Goal: Task Accomplishment & Management: Complete application form

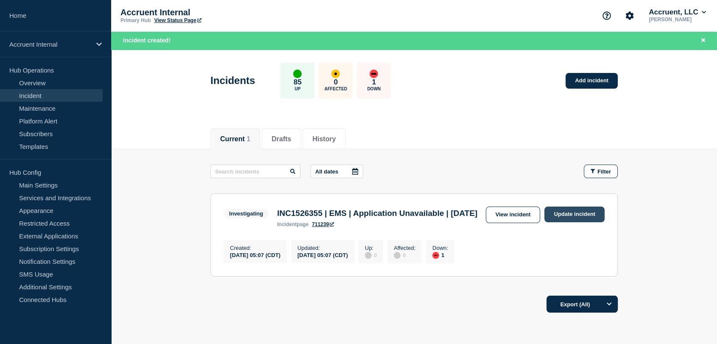
click at [552, 211] on link "Update incident" at bounding box center [574, 215] width 60 height 16
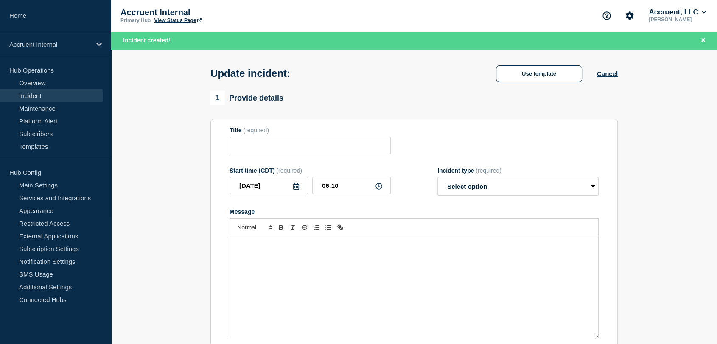
type input "INC1526355 | EMS | Application Unavailable | [DATE]"
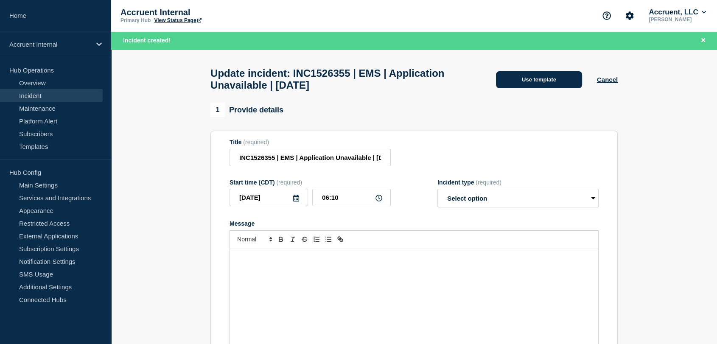
click at [517, 77] on button "Use template" at bounding box center [539, 79] width 86 height 17
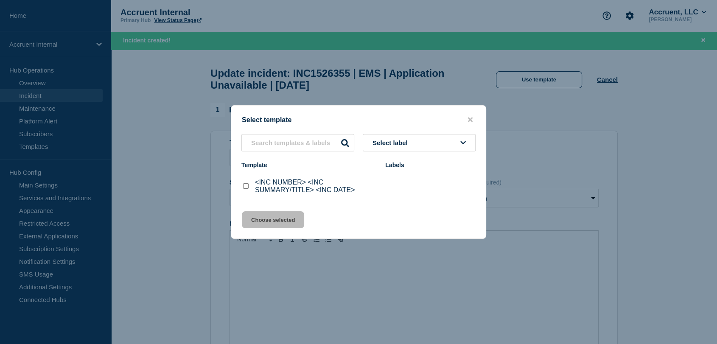
click at [243, 187] on input "<INC NUMBER> <INC SUMMARY/TITLE> <INC DATE> checkbox" at bounding box center [246, 186] width 6 height 6
checkbox input "true"
click at [277, 221] on button "Choose selected" at bounding box center [273, 219] width 62 height 17
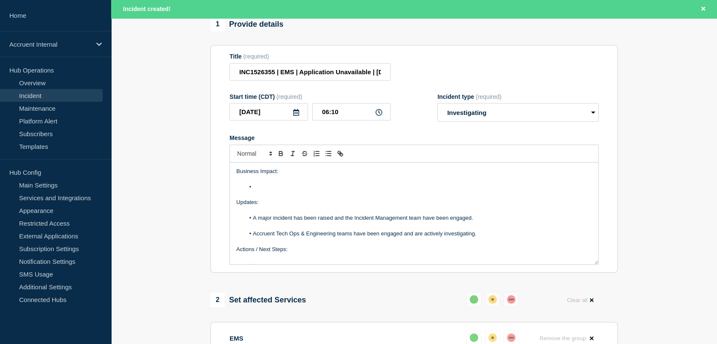
scroll to position [94, 0]
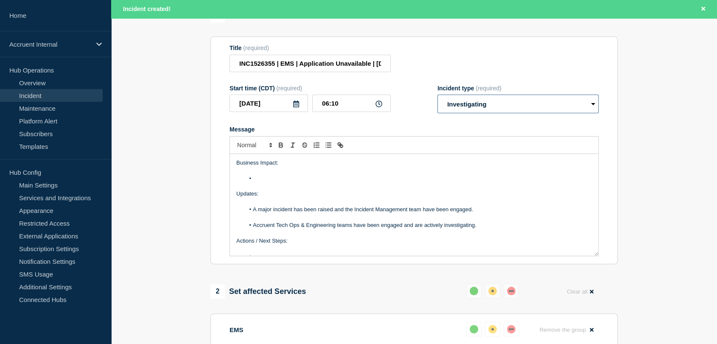
click at [524, 106] on select "Select option Investigating Identified Monitoring Resolved" at bounding box center [517, 104] width 161 height 19
select select "monitoring"
click at [437, 99] on select "Select option Investigating Identified Monitoring Resolved" at bounding box center [517, 104] width 161 height 19
click at [291, 182] on li "Message" at bounding box center [418, 179] width 347 height 8
click at [274, 182] on li "Message" at bounding box center [418, 179] width 347 height 8
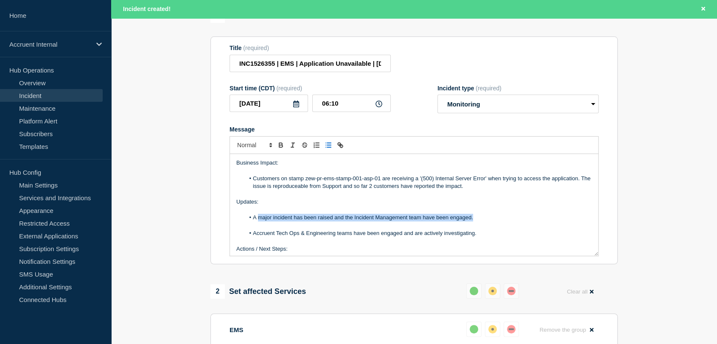
drag, startPoint x: 476, startPoint y: 224, endPoint x: 258, endPoint y: 221, distance: 218.4
click at [258, 221] on li "A major incident has been raised and the Incident Management team have been eng…" at bounding box center [418, 218] width 347 height 8
drag, startPoint x: 356, startPoint y: 221, endPoint x: 368, endPoint y: 221, distance: 12.3
click at [356, 221] on li "Tech Ops DBA verified connections to the" at bounding box center [418, 218] width 347 height 8
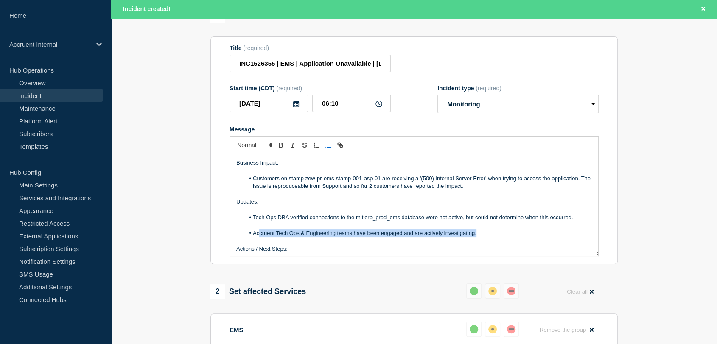
drag, startPoint x: 478, startPoint y: 238, endPoint x: 258, endPoint y: 235, distance: 220.1
click at [258, 235] on li "Accruent Tech Ops & Engineering teams have been engaged and are actively invest…" at bounding box center [418, 233] width 347 height 8
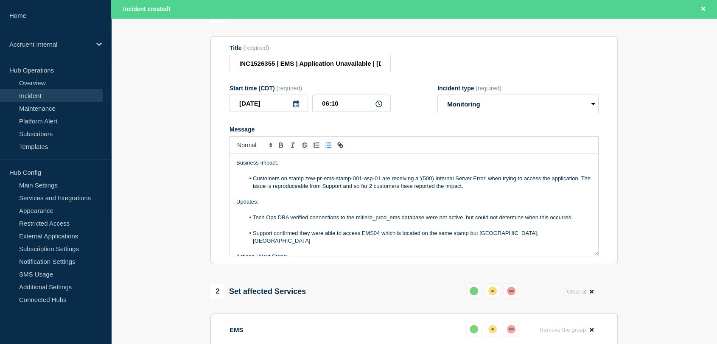
click at [524, 237] on li "Support confirmed they were able to access EMS04 which is located on the same s…" at bounding box center [418, 237] width 347 height 16
click at [563, 237] on li "Support confirmed they were able to access EMS04 which is located on the same s…" at bounding box center [418, 233] width 347 height 8
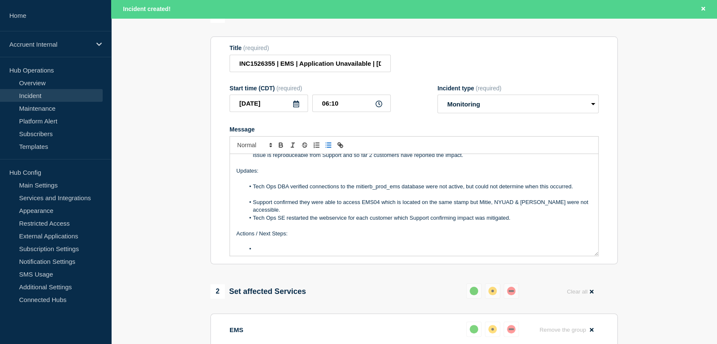
scroll to position [47, 0]
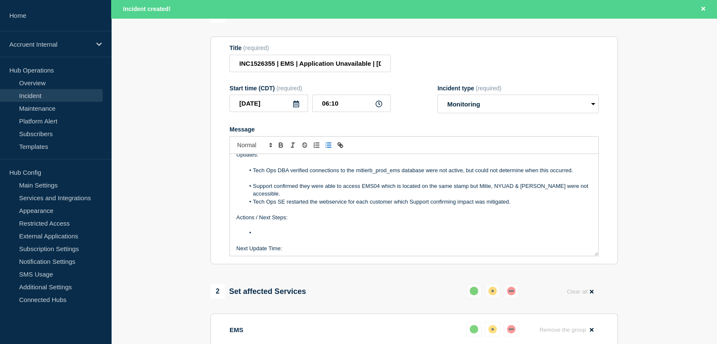
click at [316, 198] on li "Support confirmed they were able to access EMS04 which is located on the same s…" at bounding box center [418, 190] width 347 height 16
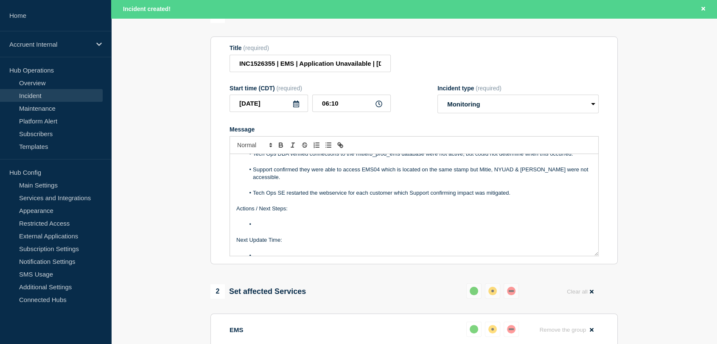
scroll to position [73, 0]
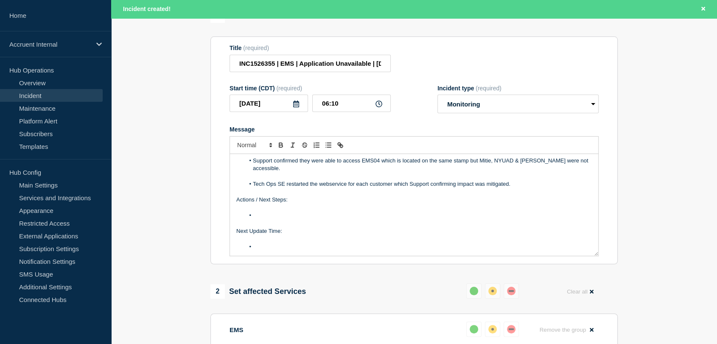
click at [271, 219] on li "Message" at bounding box center [418, 216] width 347 height 8
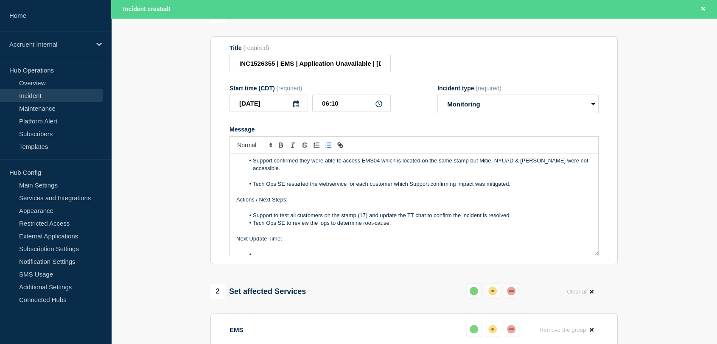
click at [524, 219] on li "Support to test all customers on the stamp (17) and update the TT chat to confi…" at bounding box center [418, 216] width 347 height 8
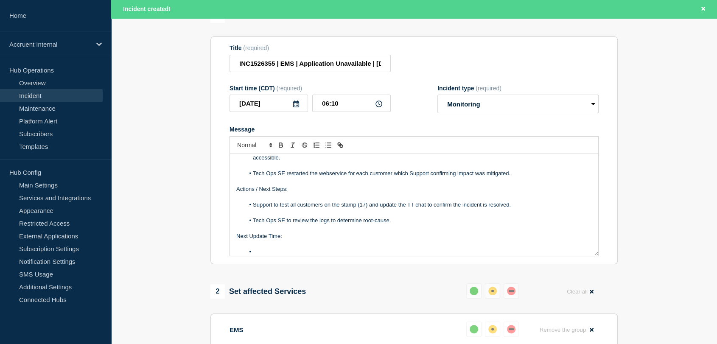
scroll to position [88, 0]
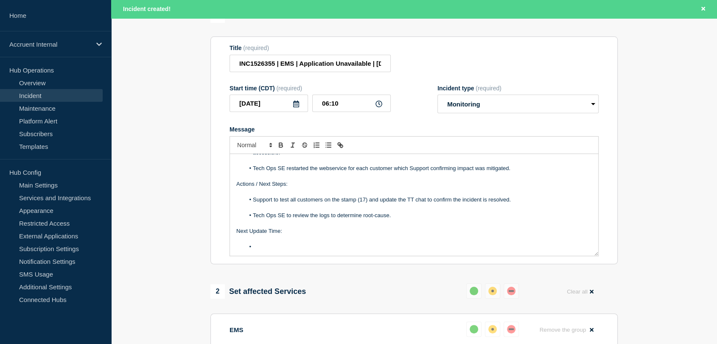
click at [275, 251] on li "Message" at bounding box center [418, 247] width 347 height 8
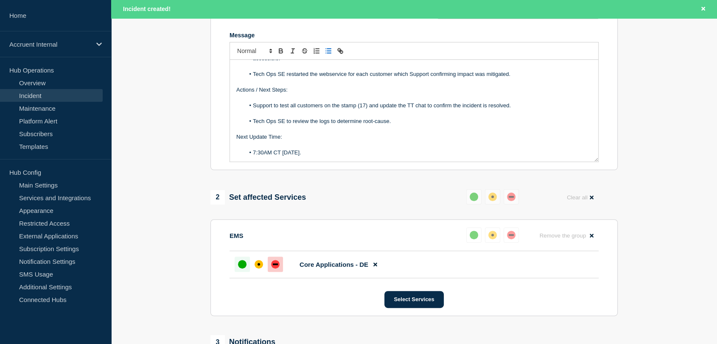
click at [244, 268] on div "up" at bounding box center [242, 264] width 8 height 8
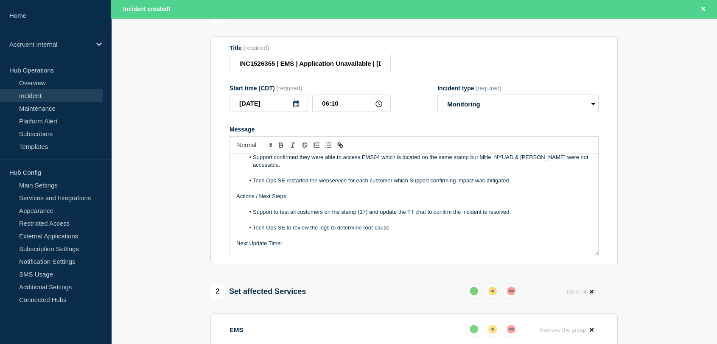
scroll to position [0, 0]
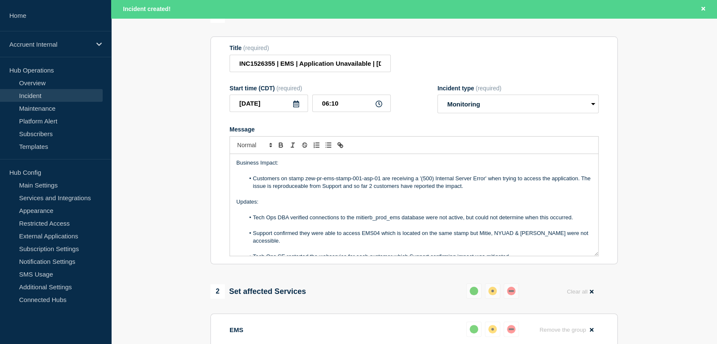
drag, startPoint x: 394, startPoint y: 218, endPoint x: 235, endPoint y: 206, distance: 159.5
click at [235, 206] on div "Business Impact: Customers on stamp zew-pr-ems-stamp-001-asp-01 are receiving a…" at bounding box center [414, 205] width 368 height 102
copy div "Updates: Tech Ops DBA verified connections to the mitierb_prod_ems database wer…"
click at [180, 145] on section "1 Provide details Title (required) INC1526355 | EMS | Application Unavailable |…" at bounding box center [414, 307] width 606 height 599
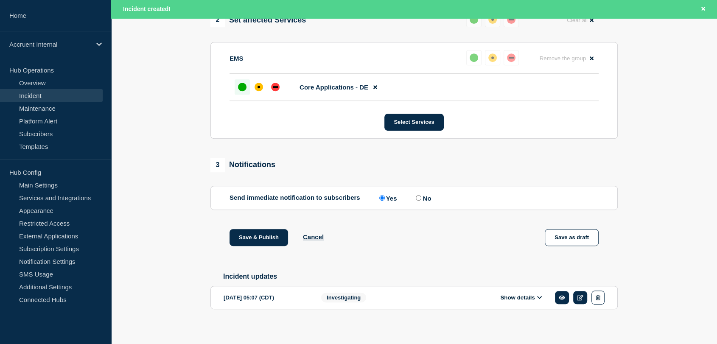
scroll to position [377, 0]
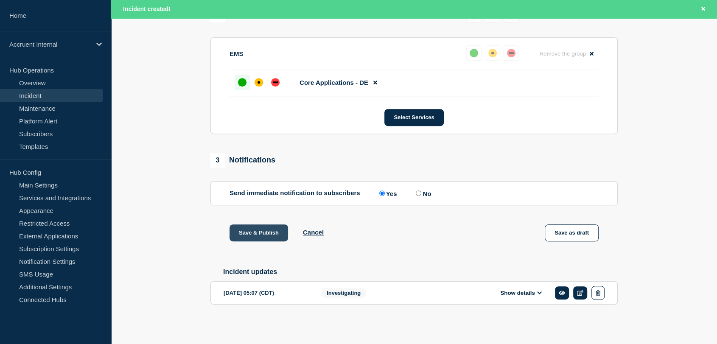
click at [251, 229] on button "Save & Publish" at bounding box center [258, 232] width 59 height 17
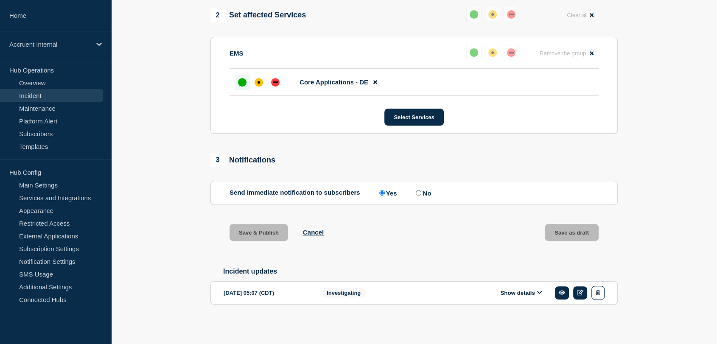
scroll to position [359, 0]
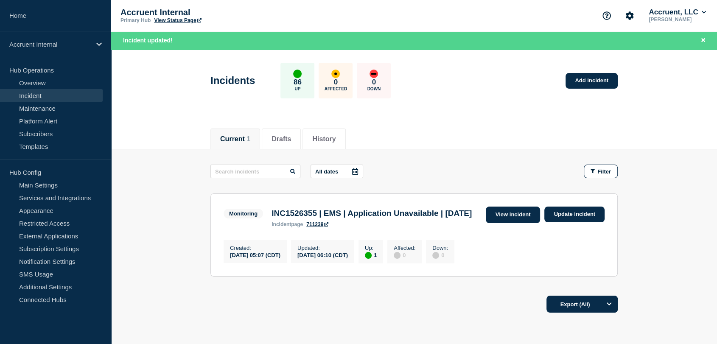
click at [520, 214] on link "View incident" at bounding box center [513, 215] width 55 height 17
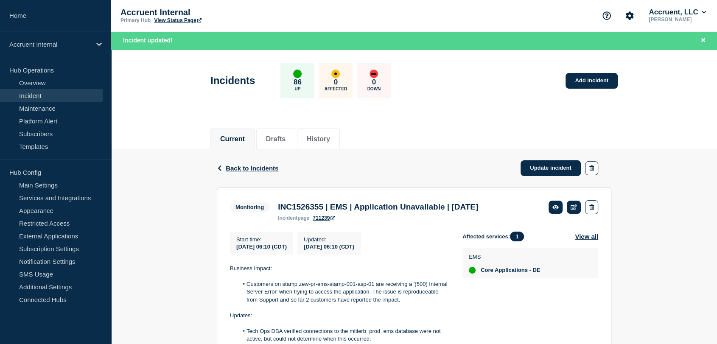
scroll to position [47, 0]
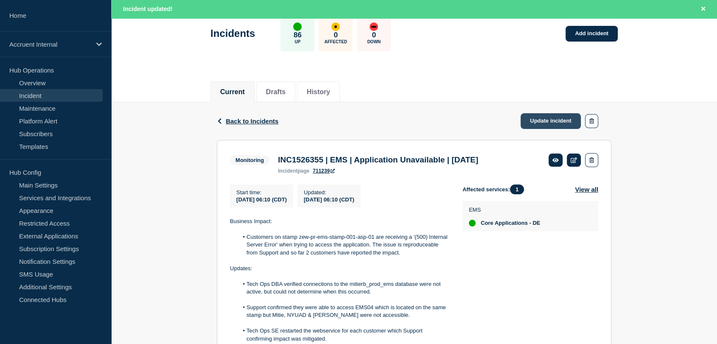
click at [534, 124] on link "Update incident" at bounding box center [550, 121] width 60 height 16
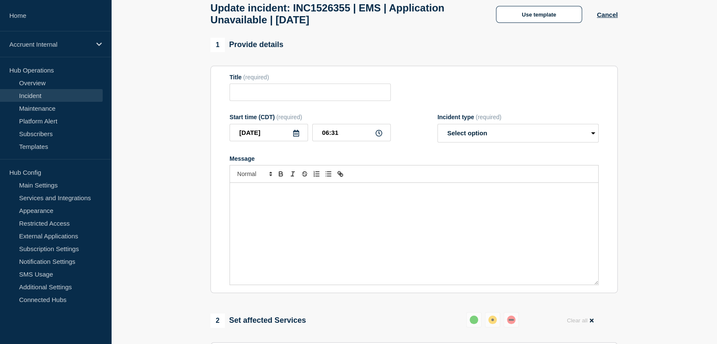
type input "INC1526355 | EMS | Application Unavailable | [DATE]"
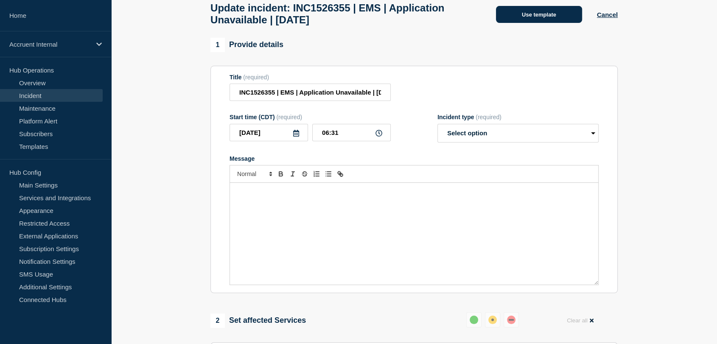
click at [530, 18] on button "Use template" at bounding box center [539, 14] width 86 height 17
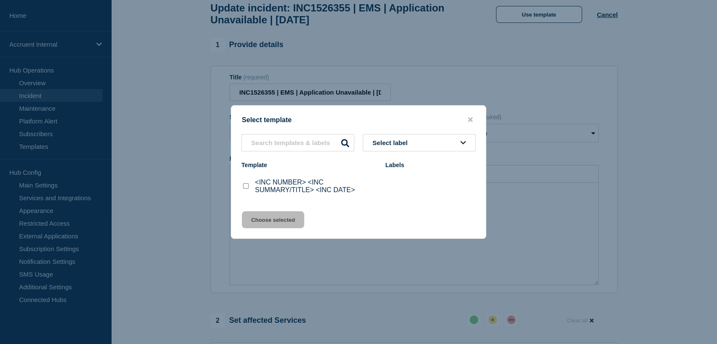
click at [246, 185] on input "<INC NUMBER> <INC SUMMARY/TITLE> <INC DATE> checkbox" at bounding box center [246, 186] width 6 height 6
checkbox input "true"
click at [268, 220] on button "Choose selected" at bounding box center [273, 219] width 62 height 17
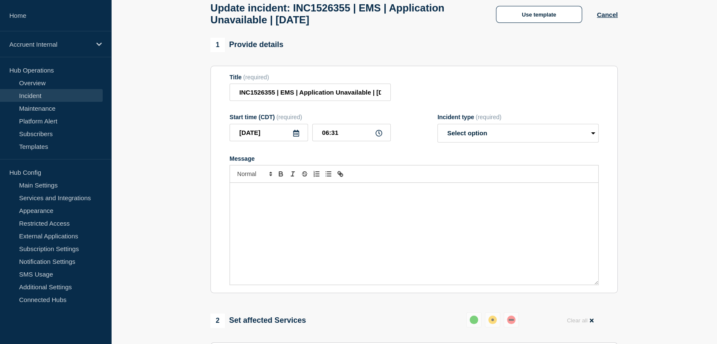
select select "investigating"
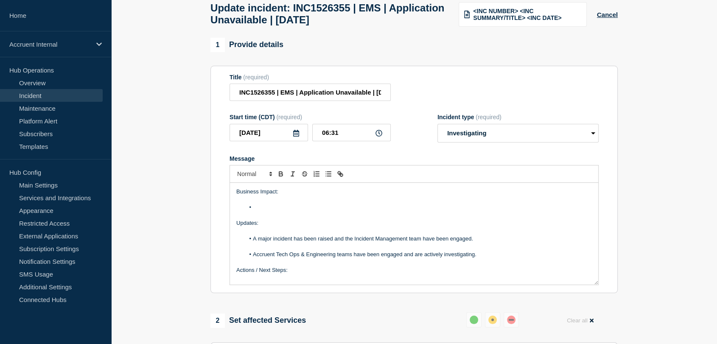
click at [266, 211] on li "Message" at bounding box center [418, 208] width 347 height 8
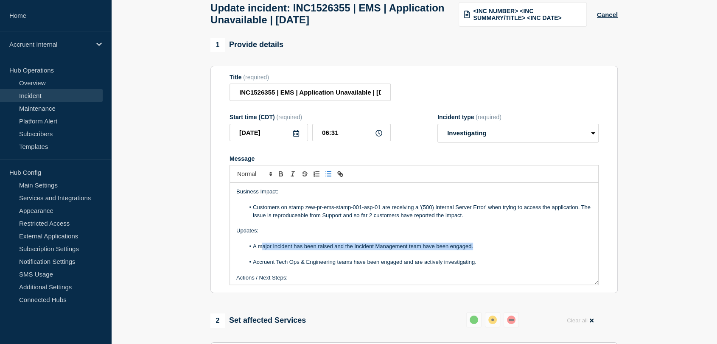
drag, startPoint x: 478, startPoint y: 252, endPoint x: 261, endPoint y: 252, distance: 217.2
click at [261, 250] on li "A major incident has been raised and the Incident Management team have been eng…" at bounding box center [418, 247] width 347 height 8
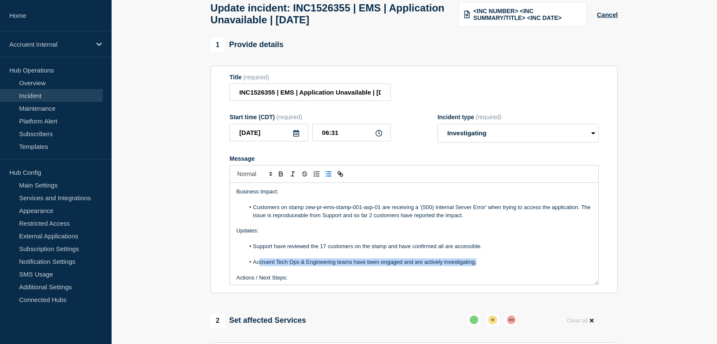
drag, startPoint x: 479, startPoint y: 266, endPoint x: 258, endPoint y: 269, distance: 221.0
click at [258, 266] on li "Accruent Tech Ops & Engineering teams have been engaged and are actively invest…" at bounding box center [418, 262] width 347 height 8
click at [256, 266] on li "ATech Ops will continue" at bounding box center [418, 262] width 347 height 8
click at [322, 266] on li "Tech Ops will continue" at bounding box center [418, 262] width 347 height 8
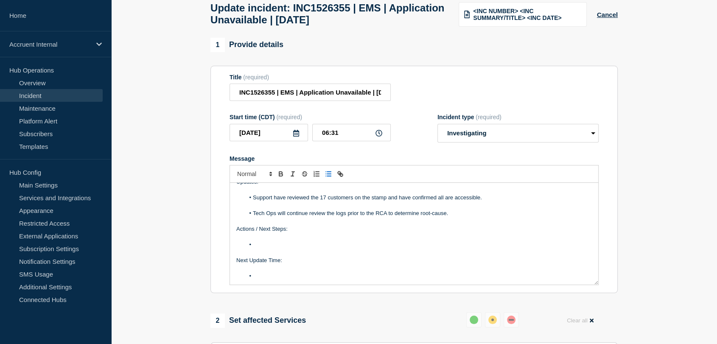
scroll to position [49, 0]
click at [270, 248] on li "Message" at bounding box center [418, 244] width 347 height 8
click at [270, 279] on li "Message" at bounding box center [418, 276] width 347 height 8
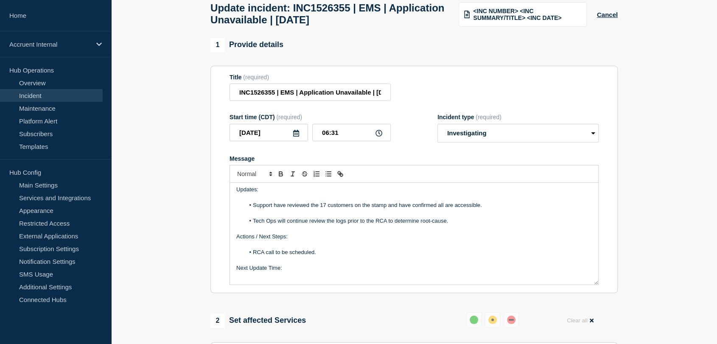
scroll to position [34, 0]
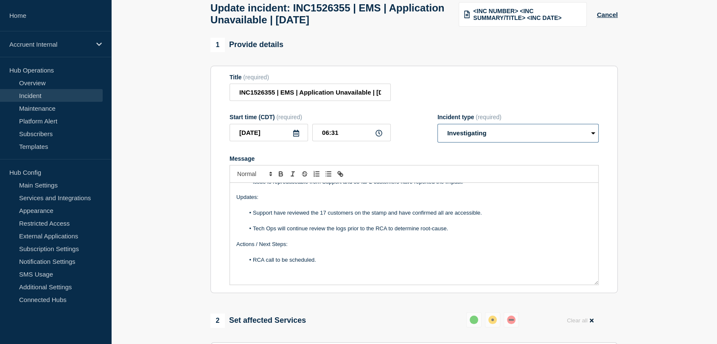
click at [503, 137] on select "Select option Investigating Identified Monitoring Resolved" at bounding box center [517, 133] width 161 height 19
select select "resolved"
click at [437, 129] on select "Select option Investigating Identified Monitoring Resolved" at bounding box center [517, 133] width 161 height 19
click at [281, 280] on p "Message" at bounding box center [413, 276] width 355 height 8
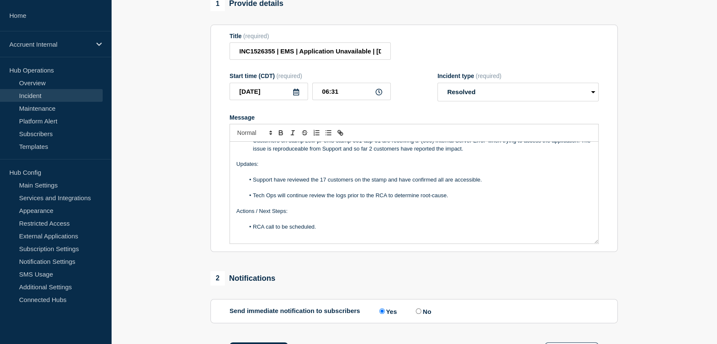
scroll to position [146, 0]
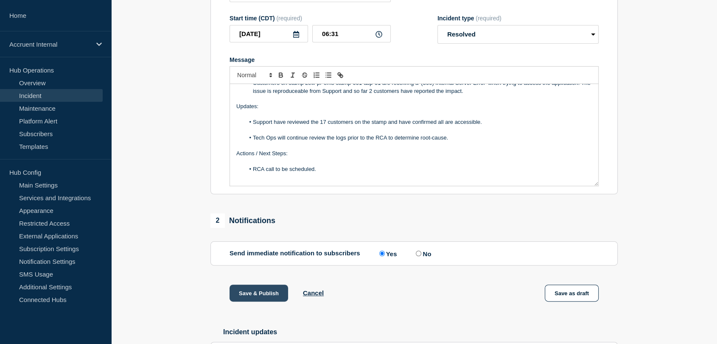
click at [275, 298] on button "Save & Publish" at bounding box center [258, 293] width 59 height 17
